Goal: Task Accomplishment & Management: Use online tool/utility

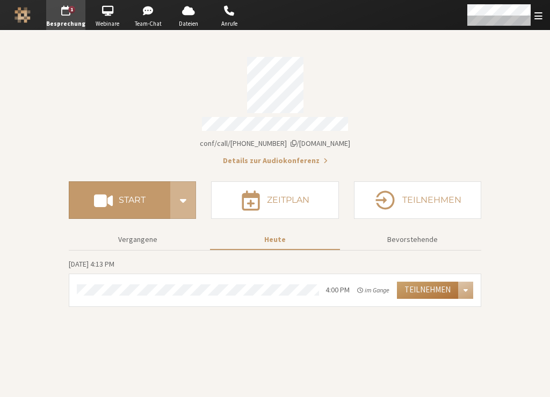
click at [424, 285] on button "Teilnehmen" at bounding box center [427, 290] width 61 height 17
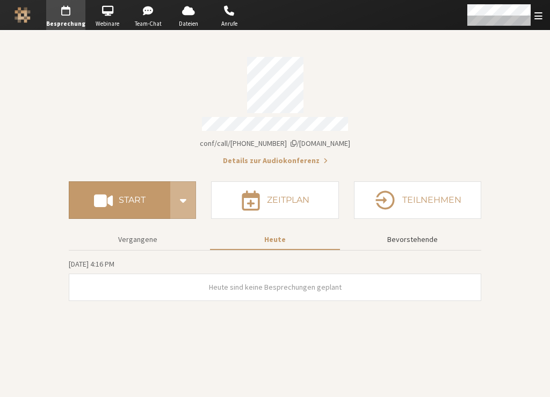
click at [405, 238] on button "Bevorstehende" at bounding box center [412, 239] width 130 height 19
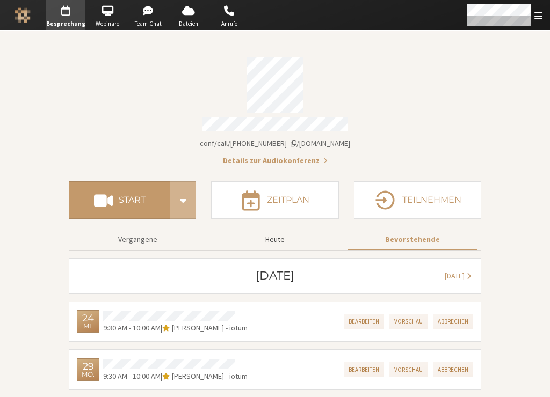
click at [278, 239] on button "Heute" at bounding box center [275, 239] width 130 height 19
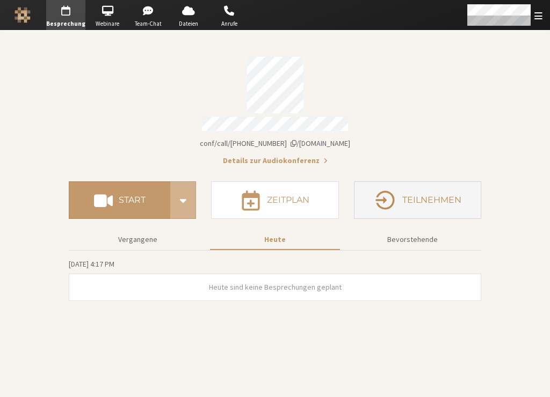
click at [415, 196] on h4 "Teilnehmen" at bounding box center [431, 200] width 59 height 9
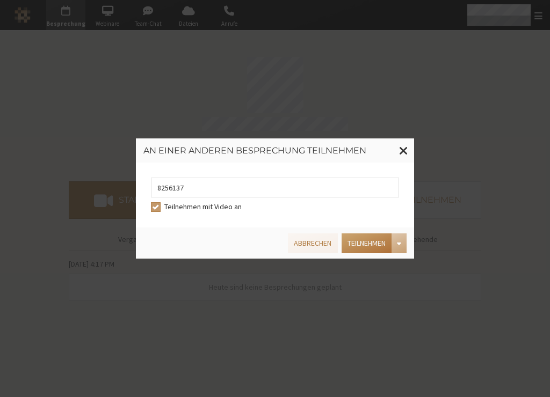
type input "8256137"
click at [363, 245] on button "Teilnehmen" at bounding box center [366, 244] width 50 height 20
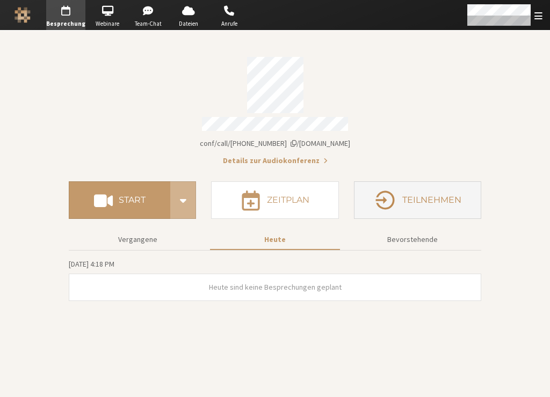
click at [399, 199] on button "Teilnehmen" at bounding box center [417, 200] width 127 height 38
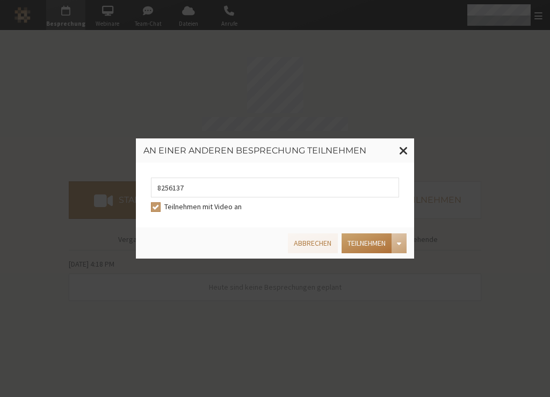
type input "8256137"
click at [348, 243] on button "Teilnehmen" at bounding box center [366, 244] width 50 height 20
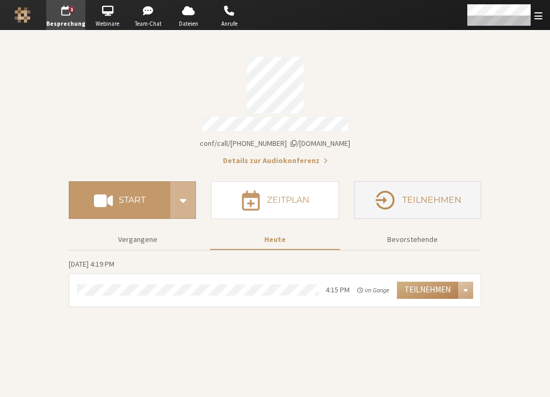
click at [439, 196] on h4 "Teilnehmen" at bounding box center [431, 200] width 59 height 9
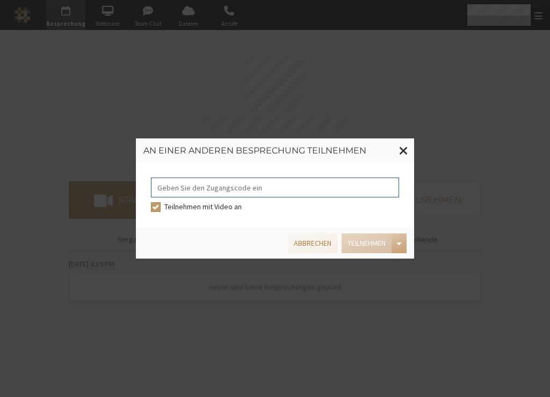
paste input "98794260"
type input "98794260"
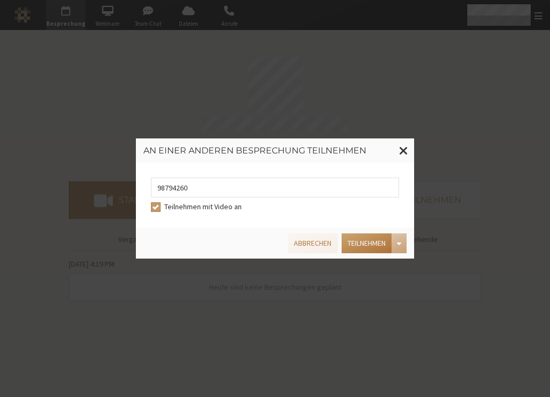
click at [380, 247] on button "Teilnehmen" at bounding box center [366, 244] width 50 height 20
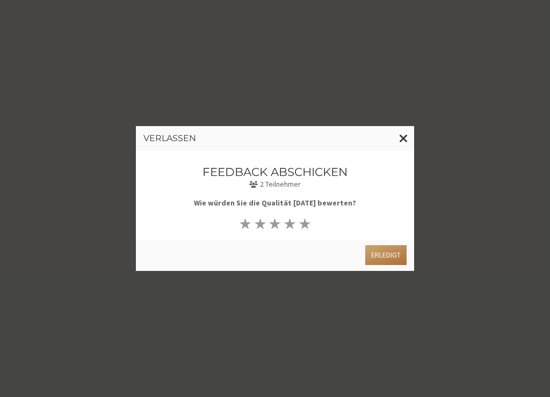
click at [390, 251] on button "Erledigt" at bounding box center [385, 255] width 41 height 20
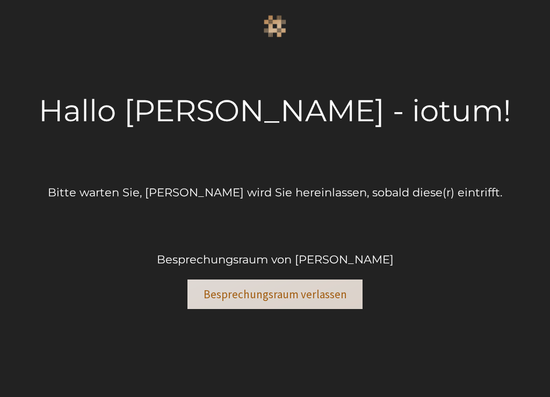
click at [233, 296] on button "Besprechungsraum verlassen" at bounding box center [274, 295] width 175 height 30
click at [308, 295] on button "Besprechungsraum verlassen" at bounding box center [274, 295] width 175 height 30
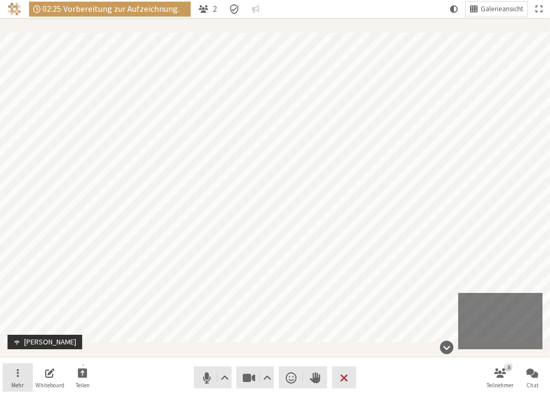
click at [10, 373] on button "Mehr" at bounding box center [18, 377] width 30 height 29
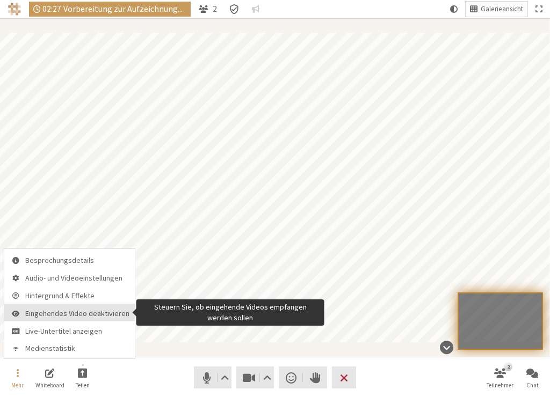
click at [71, 305] on button "Eingehendes Video deaktivieren" at bounding box center [69, 313] width 130 height 18
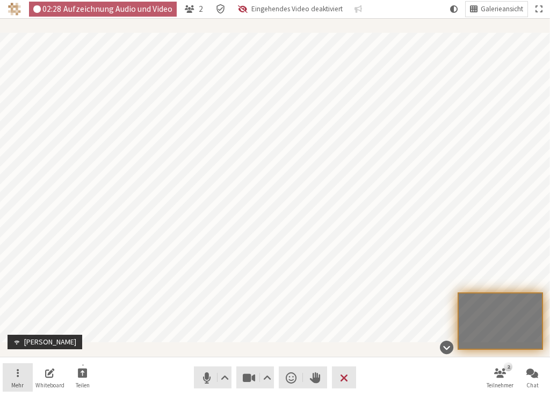
click at [18, 385] on span "Mehr" at bounding box center [17, 385] width 12 height 6
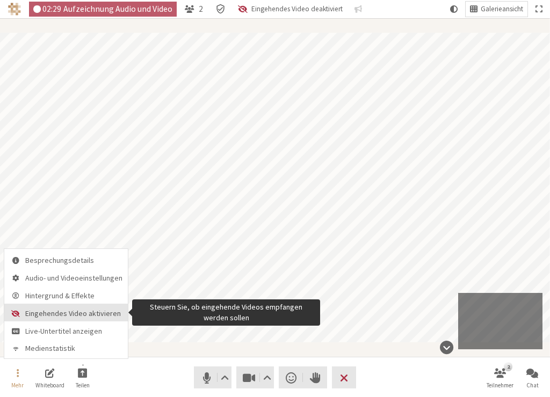
click at [43, 315] on span "Eingehendes Video aktivieren" at bounding box center [73, 314] width 97 height 8
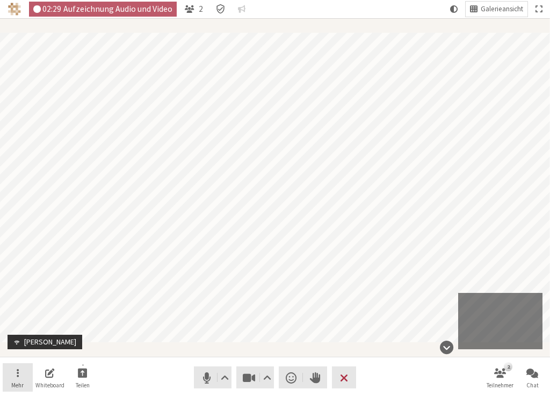
click at [16, 372] on button "Mehr" at bounding box center [18, 377] width 30 height 29
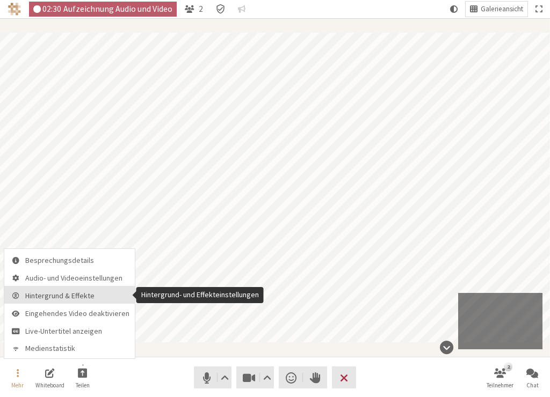
click at [45, 295] on span "Hintergrund & Effekte" at bounding box center [77, 296] width 104 height 8
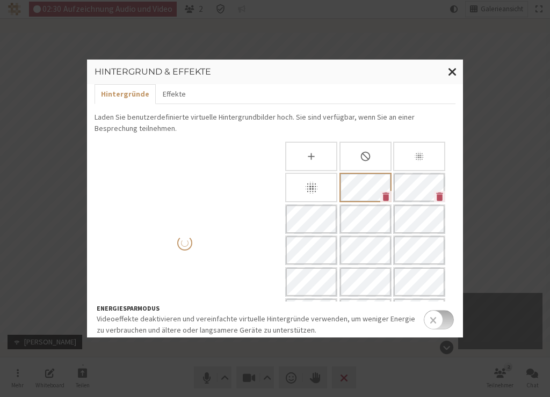
scroll to position [27, 0]
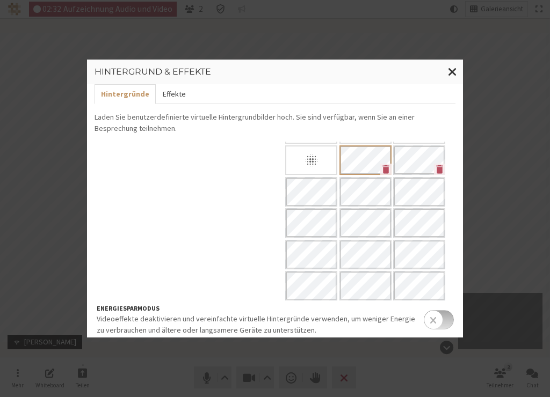
click at [162, 89] on button "Effekte" at bounding box center [174, 94] width 36 height 20
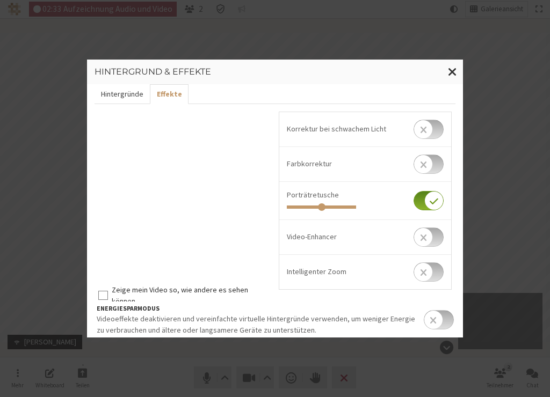
click at [115, 97] on button "Hintergründe" at bounding box center [121, 94] width 55 height 20
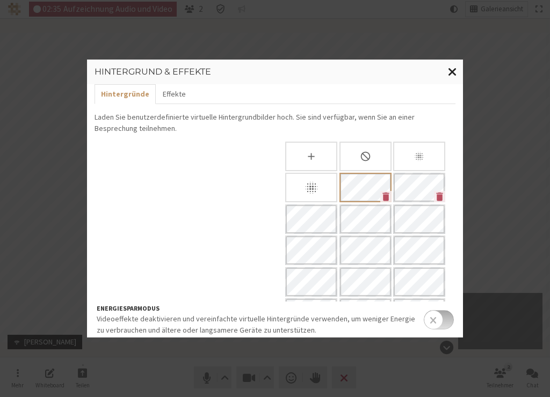
click at [449, 70] on span "Fenster schließen" at bounding box center [452, 71] width 9 height 13
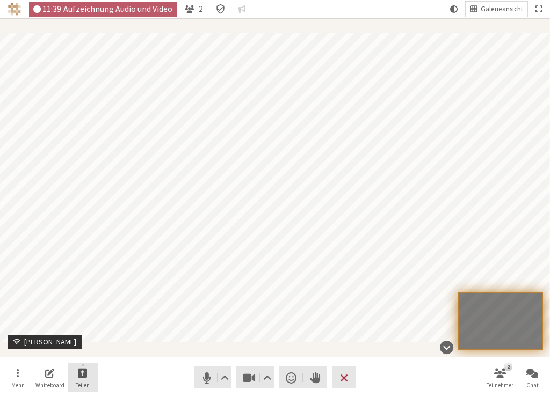
click at [85, 373] on span "Freigabe starten" at bounding box center [83, 373] width 10 height 12
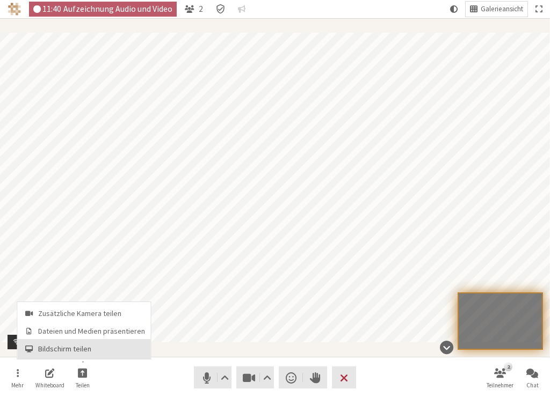
click at [79, 353] on span "Bildschirm teilen" at bounding box center [91, 349] width 107 height 8
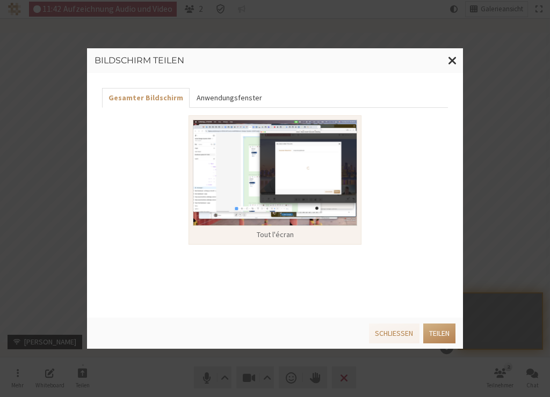
click at [205, 96] on button "Anwendungsfenster" at bounding box center [228, 98] width 78 height 20
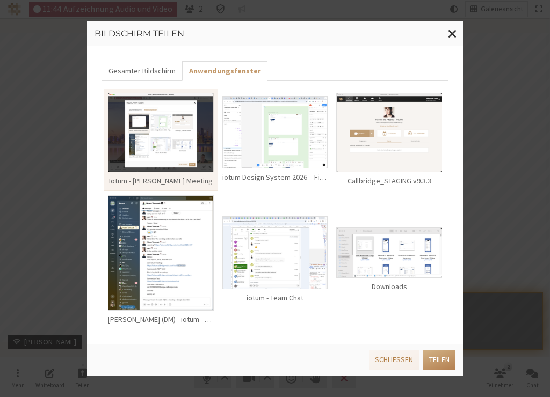
click at [259, 136] on img at bounding box center [275, 132] width 106 height 72
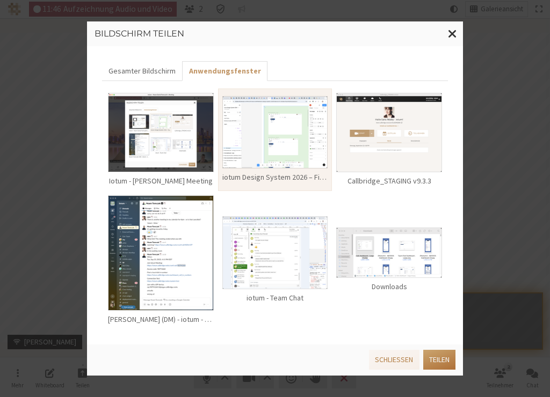
click at [432, 357] on button "Teilen" at bounding box center [439, 360] width 32 height 20
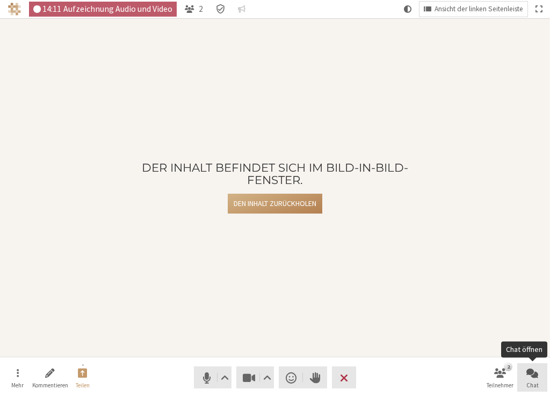
click at [527, 375] on span "Chat öffnen" at bounding box center [532, 373] width 12 height 12
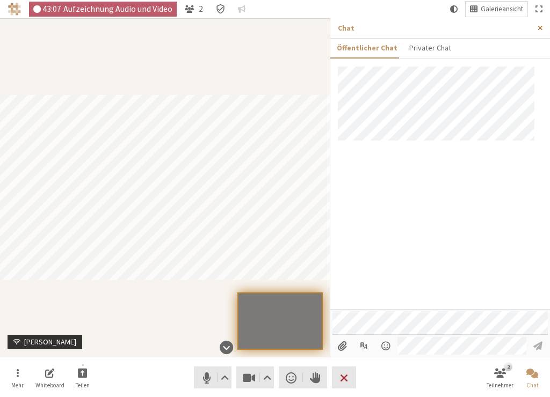
click at [538, 27] on span "Seitenleiste schließen" at bounding box center [539, 28] width 5 height 8
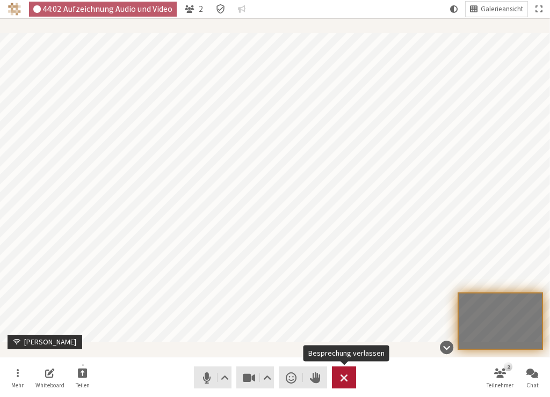
click at [347, 377] on span "Besprechung verlassen" at bounding box center [344, 377] width 8 height 15
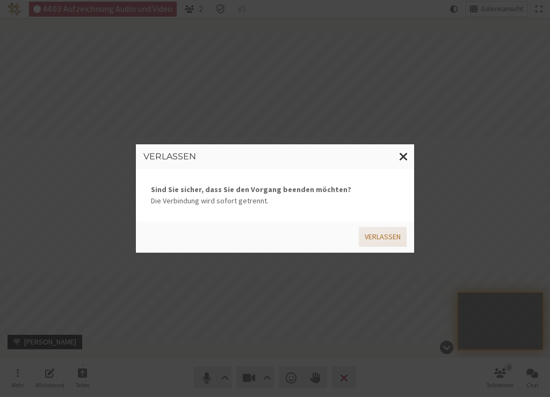
click at [397, 243] on button "Verlassen" at bounding box center [383, 237] width 48 height 20
